Goal: Find specific page/section: Find specific page/section

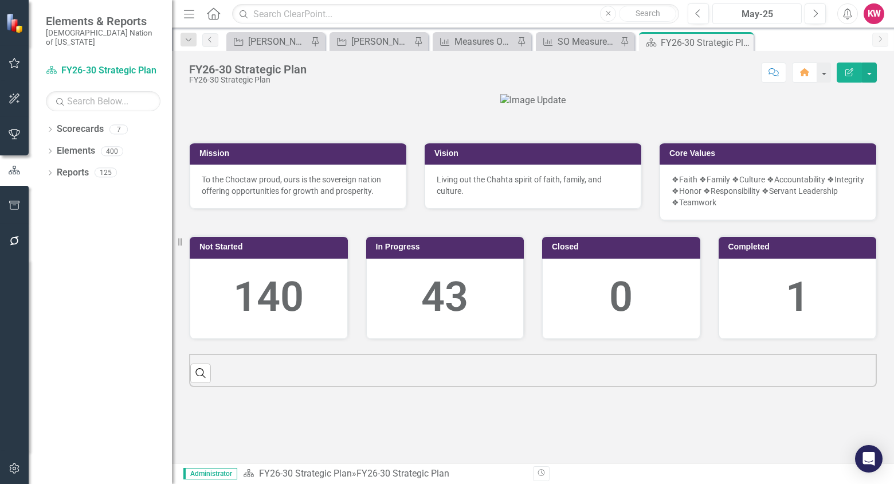
click at [767, 10] on div "May-25" at bounding box center [756, 14] width 81 height 14
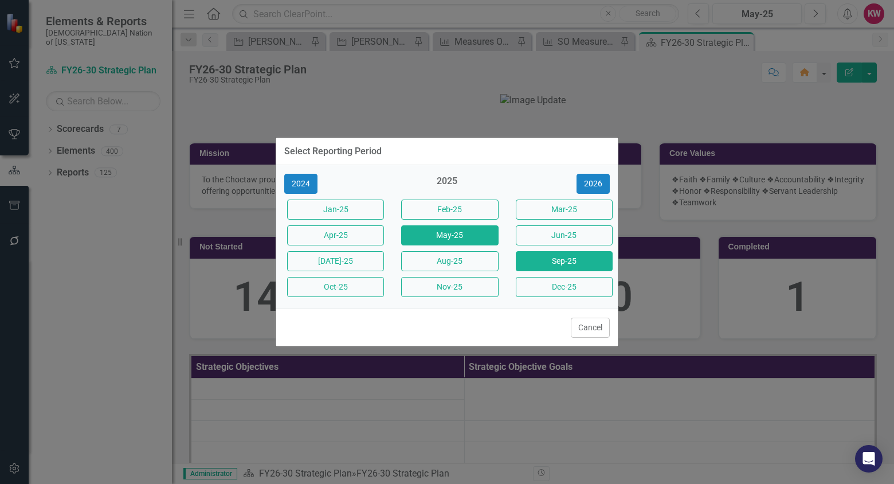
click at [574, 265] on button "Sep-25" at bounding box center [564, 261] width 97 height 20
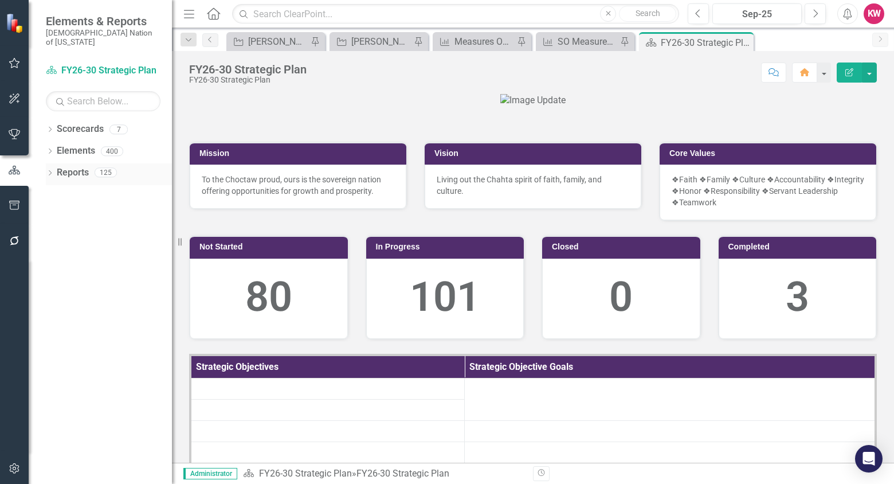
click at [72, 166] on link "Reports" at bounding box center [73, 172] width 32 height 13
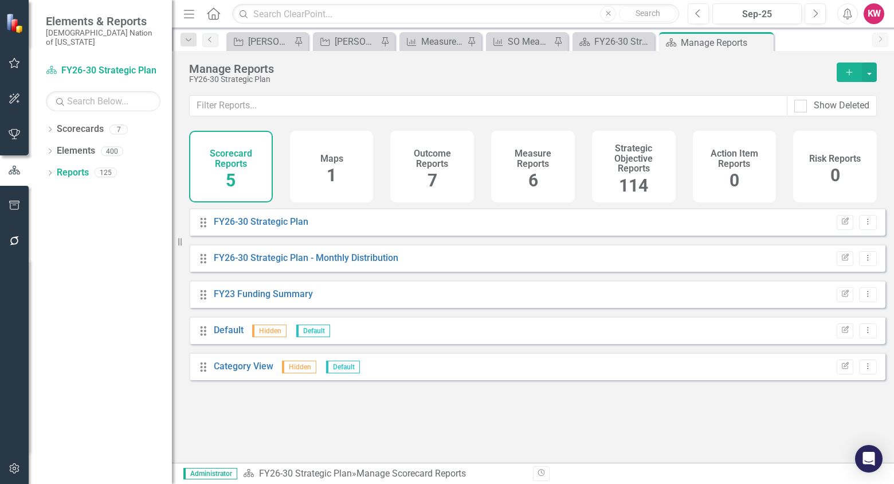
click at [632, 164] on h4 "Strategic Objective Reports" at bounding box center [634, 158] width 70 height 30
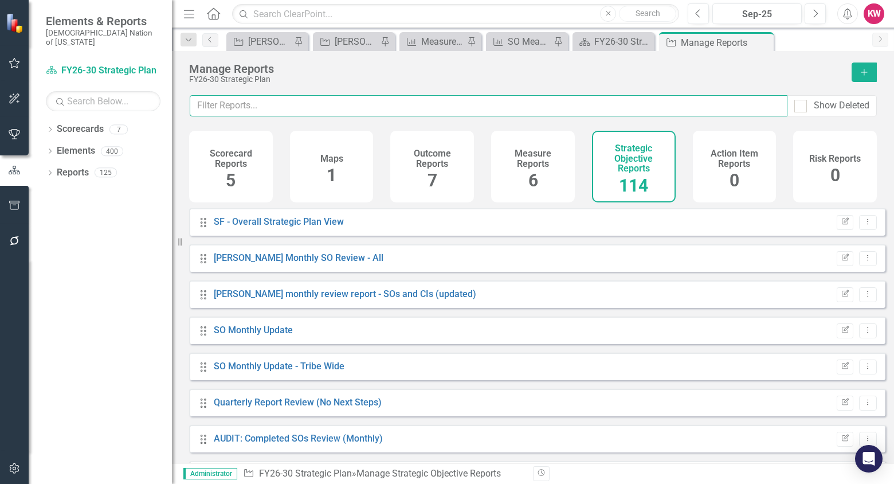
click at [596, 105] on input "text" at bounding box center [489, 105] width 598 height 21
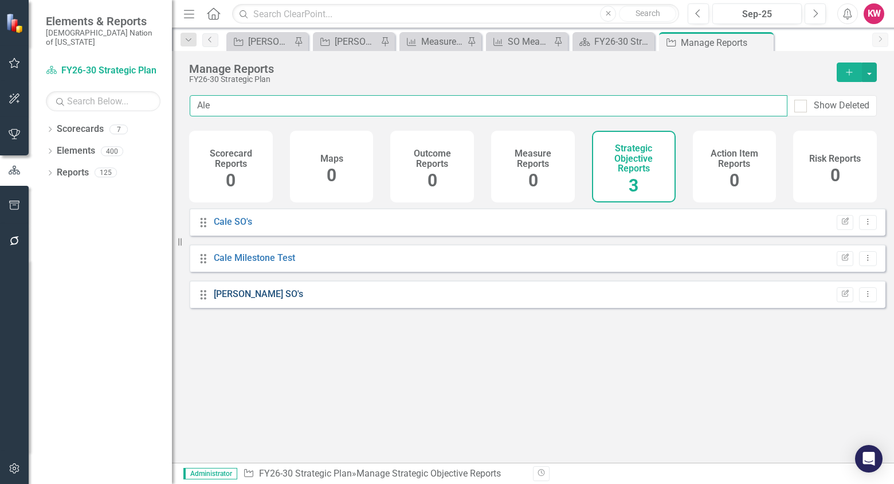
type input "Ale"
click at [237, 299] on link "[PERSON_NAME] SO's" at bounding box center [258, 293] width 89 height 11
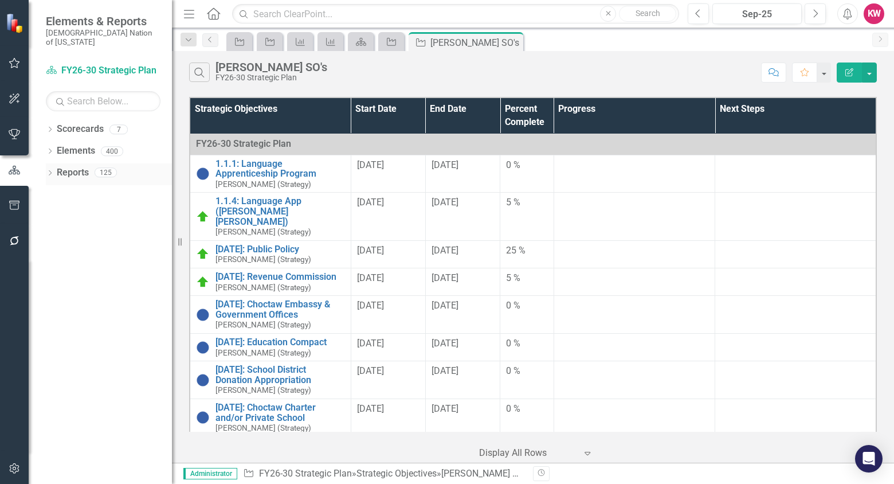
click at [62, 166] on link "Reports" at bounding box center [73, 172] width 32 height 13
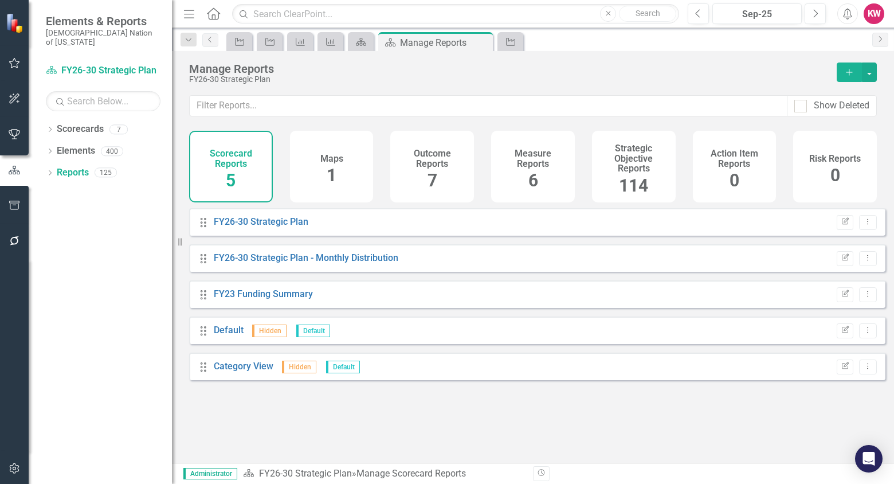
click at [643, 189] on span "114" at bounding box center [633, 185] width 29 height 20
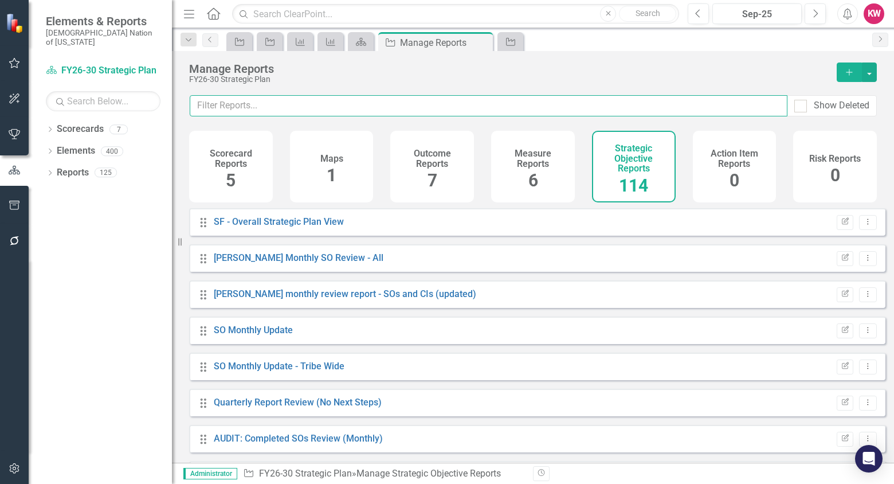
click at [608, 103] on input "text" at bounding box center [489, 105] width 598 height 21
click at [607, 103] on input "text" at bounding box center [489, 105] width 598 height 21
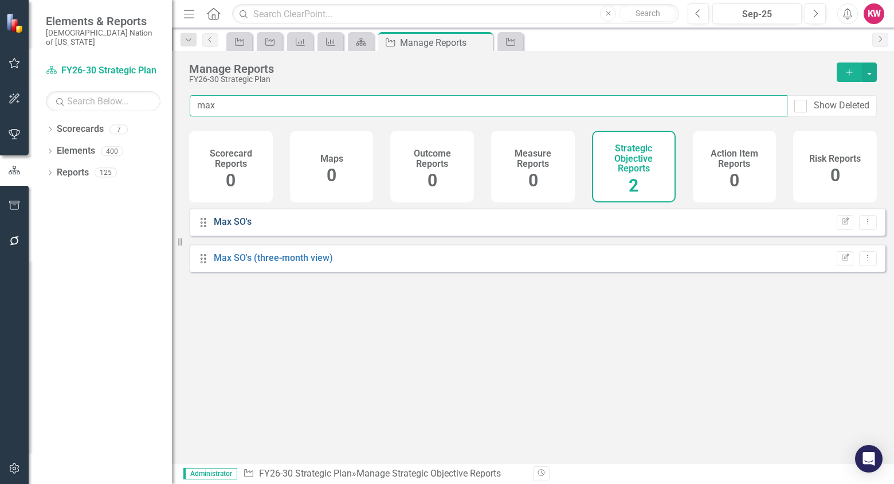
type input "max"
click at [239, 227] on link "Max SO's" at bounding box center [233, 221] width 38 height 11
